Goal: Find specific page/section: Find specific page/section

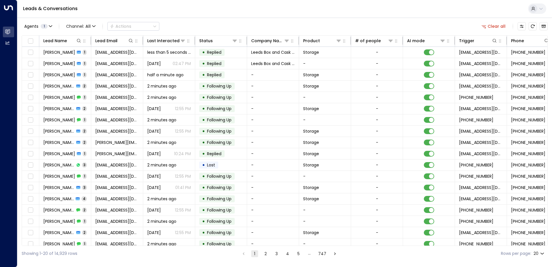
scroll to position [0, 118]
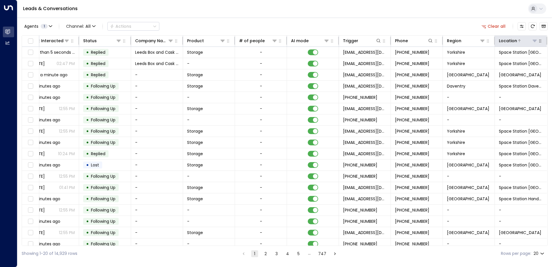
click at [532, 42] on icon at bounding box center [534, 40] width 5 height 5
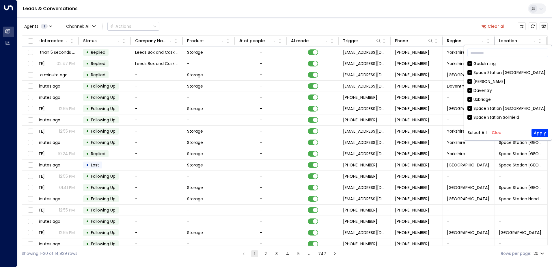
click at [493, 134] on button "Clear" at bounding box center [497, 132] width 12 height 5
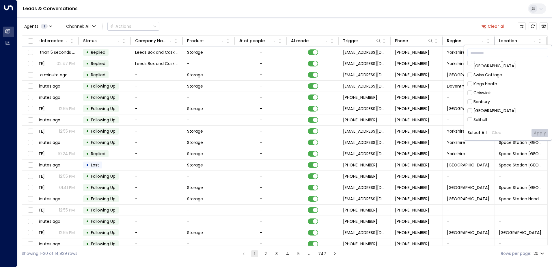
click at [508, 108] on div "[GEOGRAPHIC_DATA]" at bounding box center [494, 111] width 42 height 6
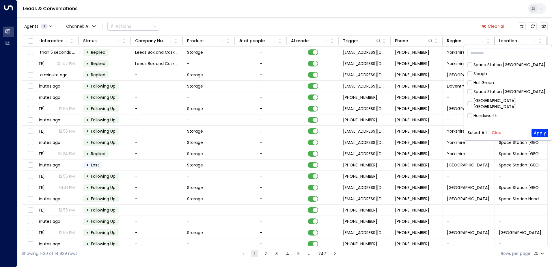
click at [490, 82] on div "Hall Green" at bounding box center [483, 83] width 20 height 6
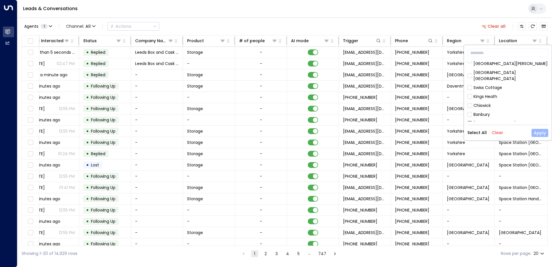
click at [539, 132] on button "Apply" at bounding box center [539, 133] width 17 height 8
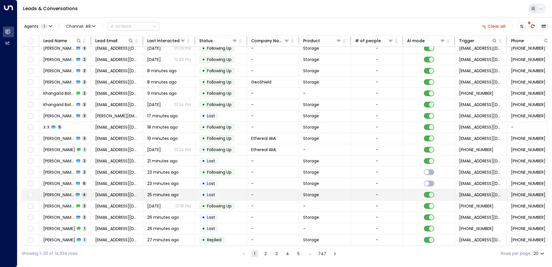
scroll to position [28, 0]
